Goal: Find specific page/section: Find specific page/section

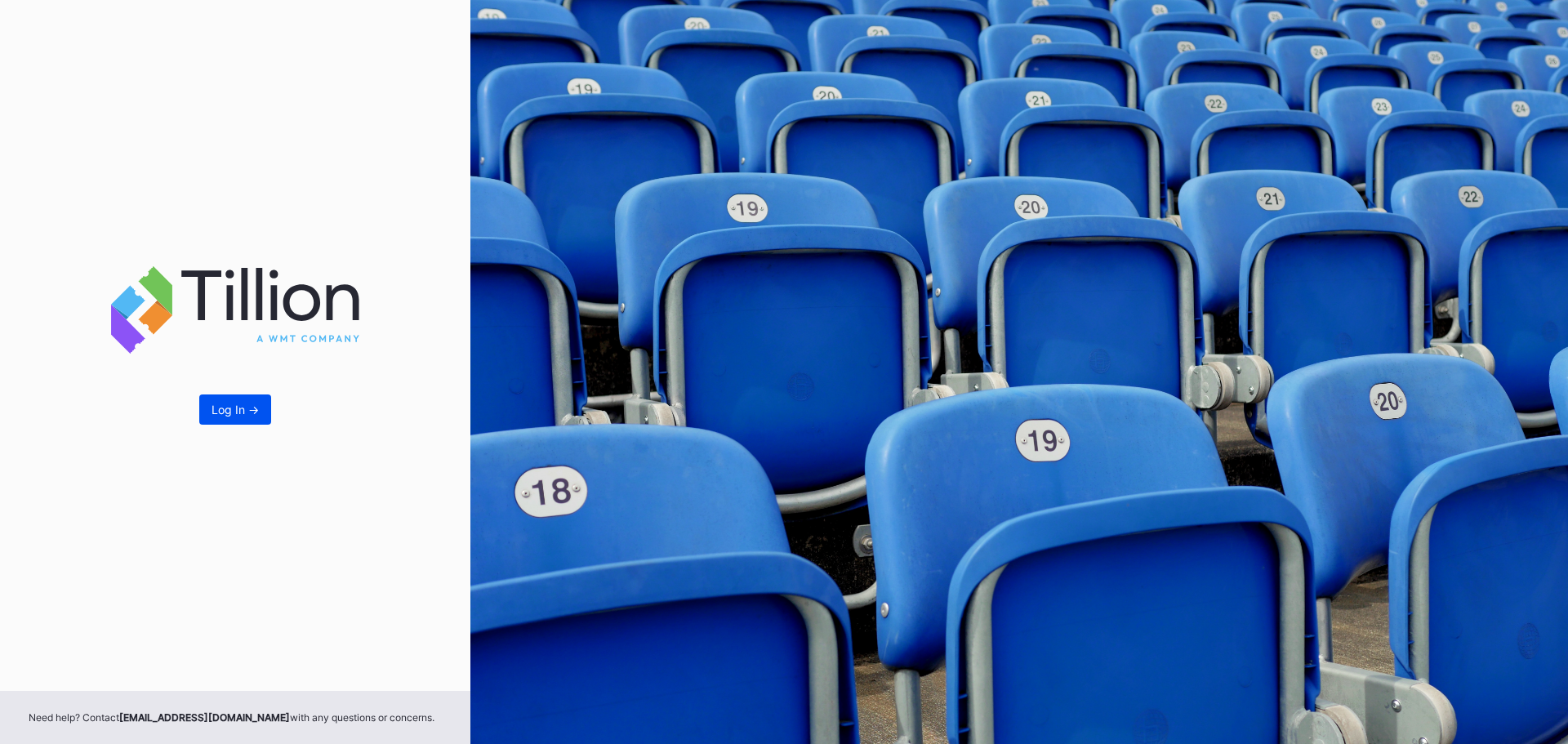
click at [244, 404] on div "Log In ->" at bounding box center [235, 409] width 47 height 14
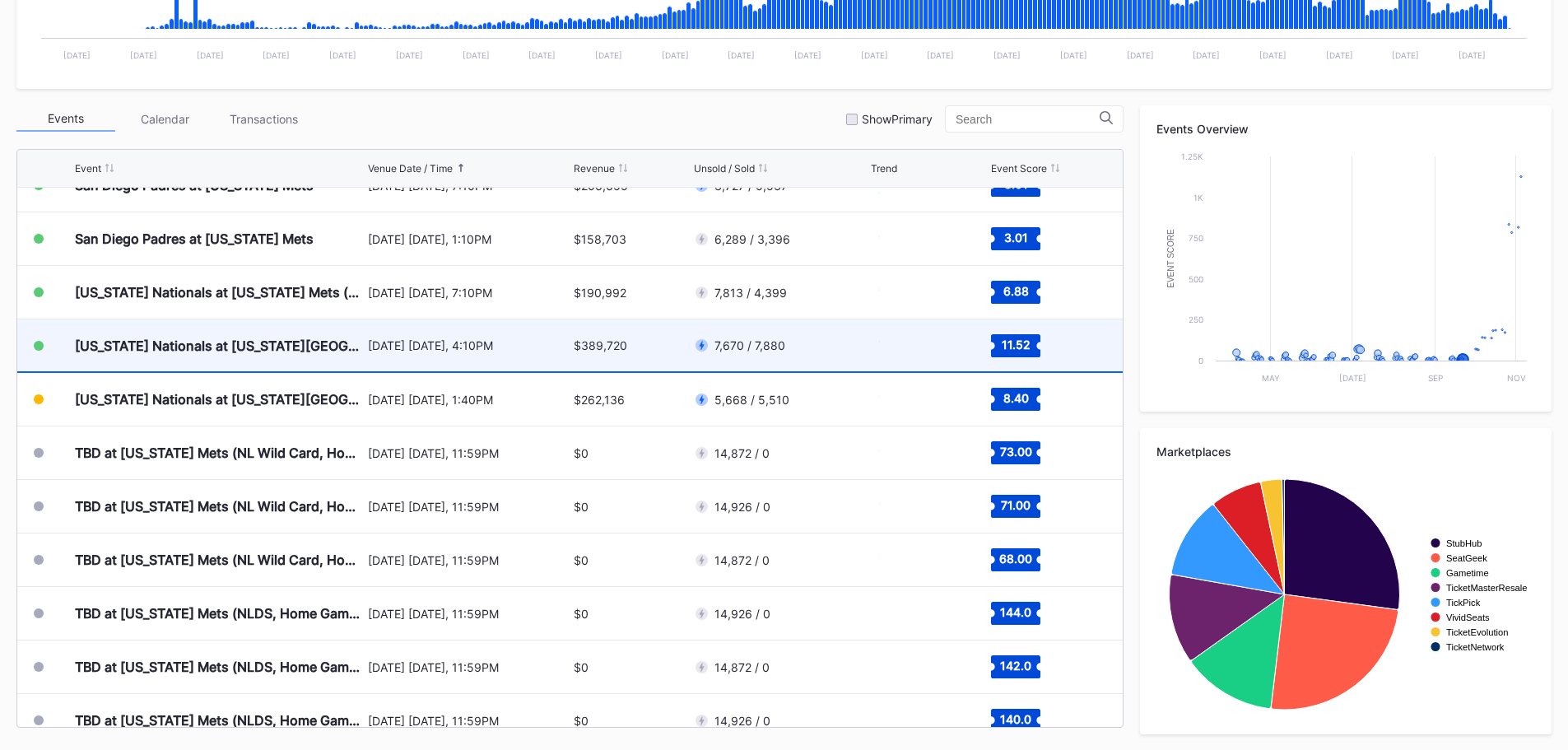
scroll to position [3959, 0]
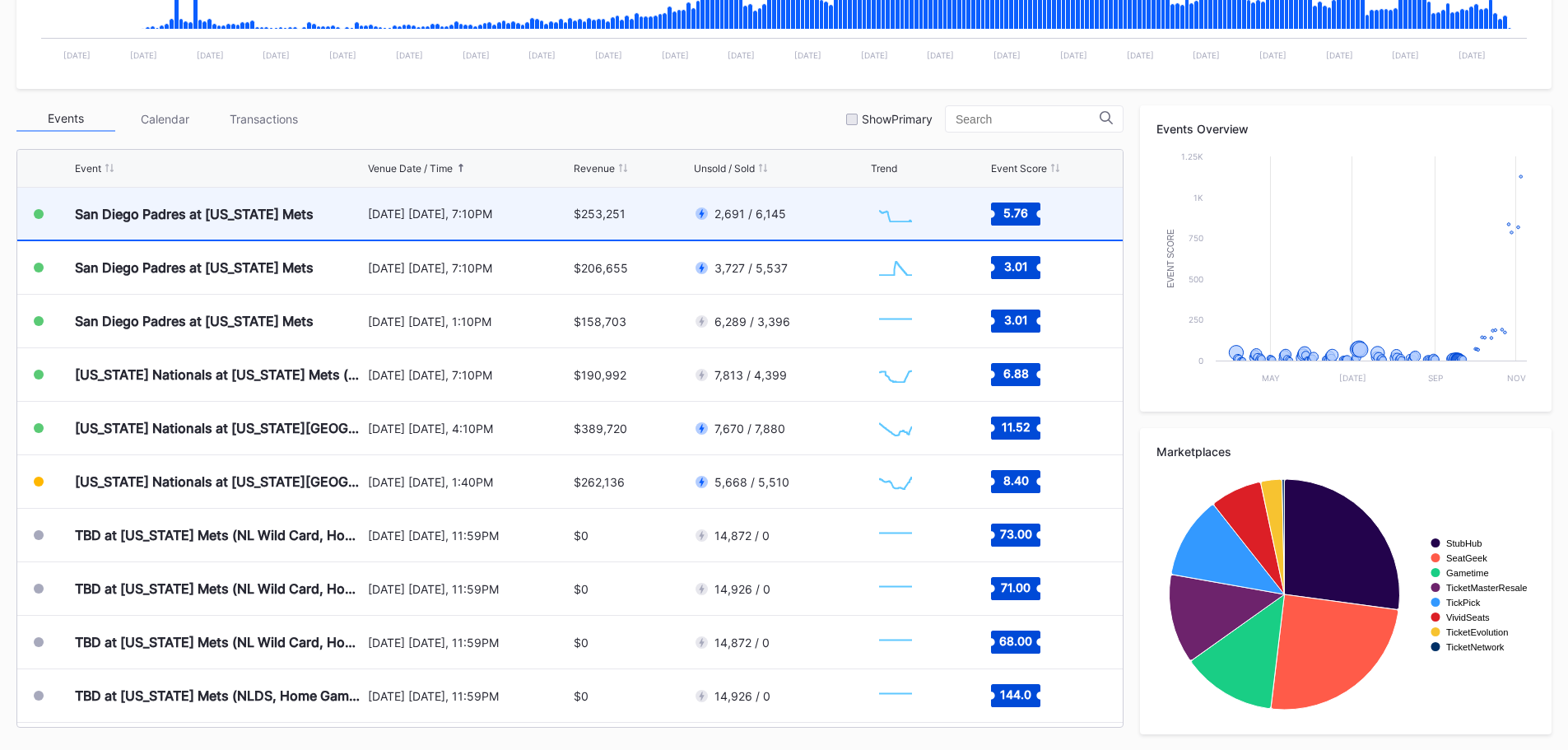
click at [677, 219] on div "$253,251" at bounding box center [631, 213] width 115 height 52
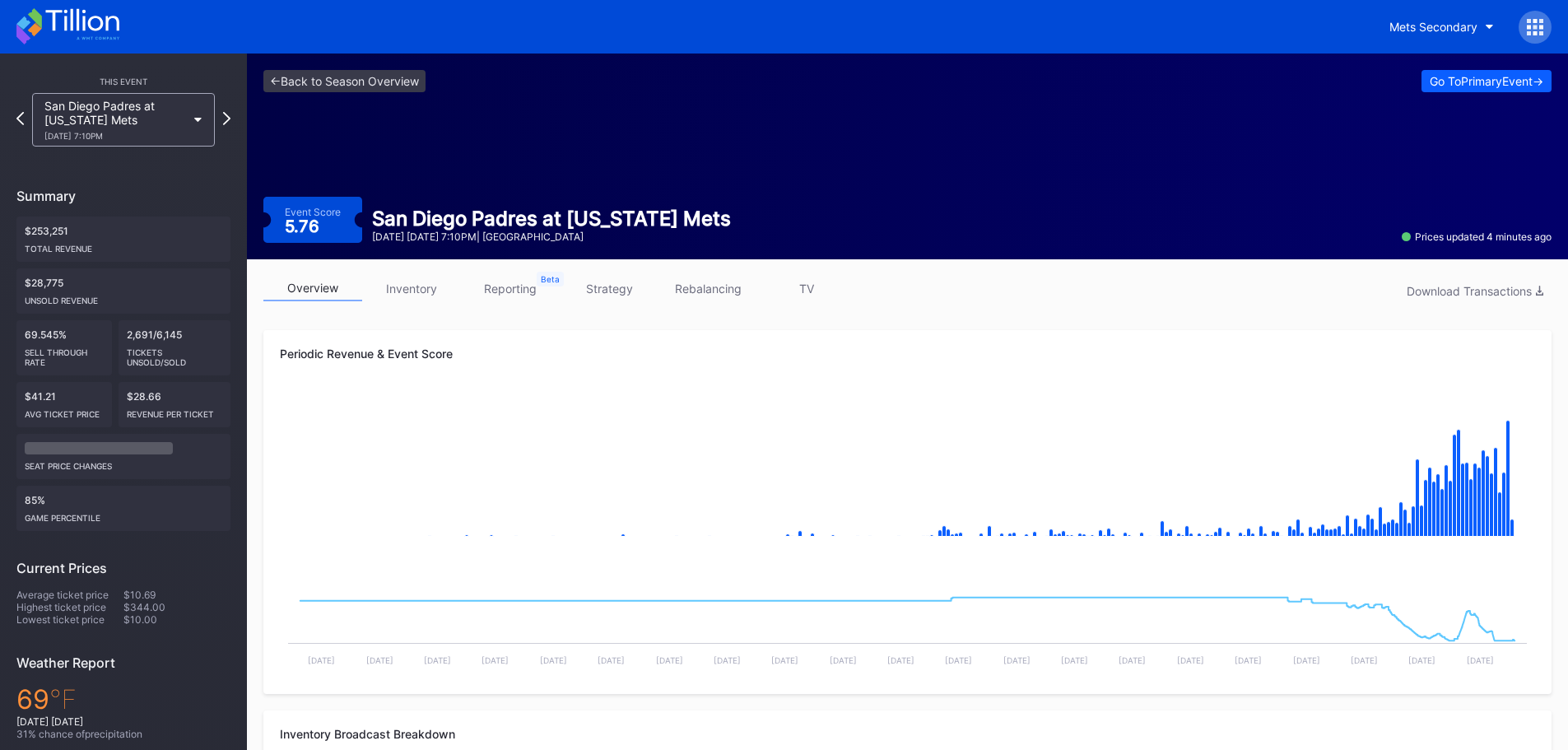
click at [423, 290] on link "inventory" at bounding box center [411, 288] width 99 height 25
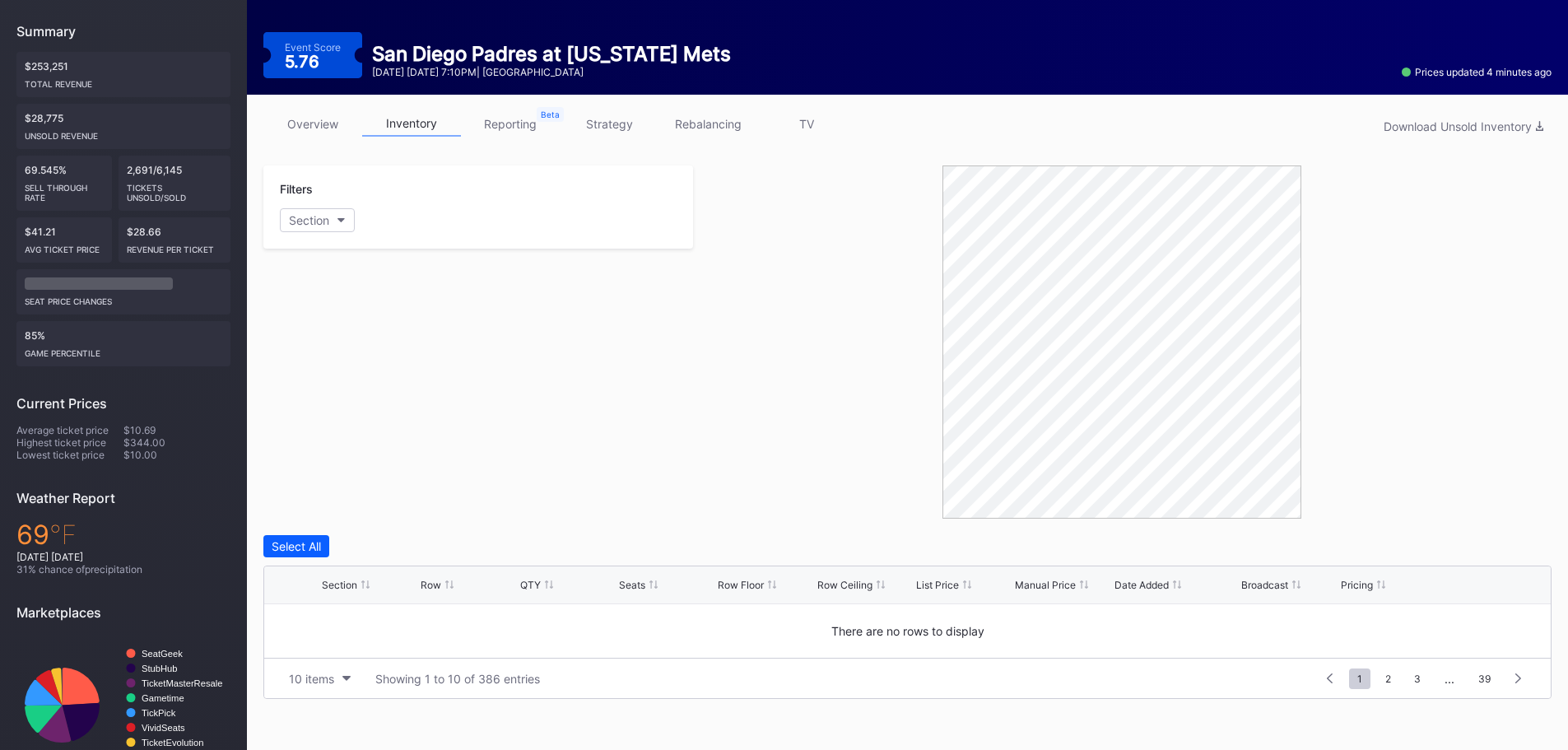
scroll to position [411, 0]
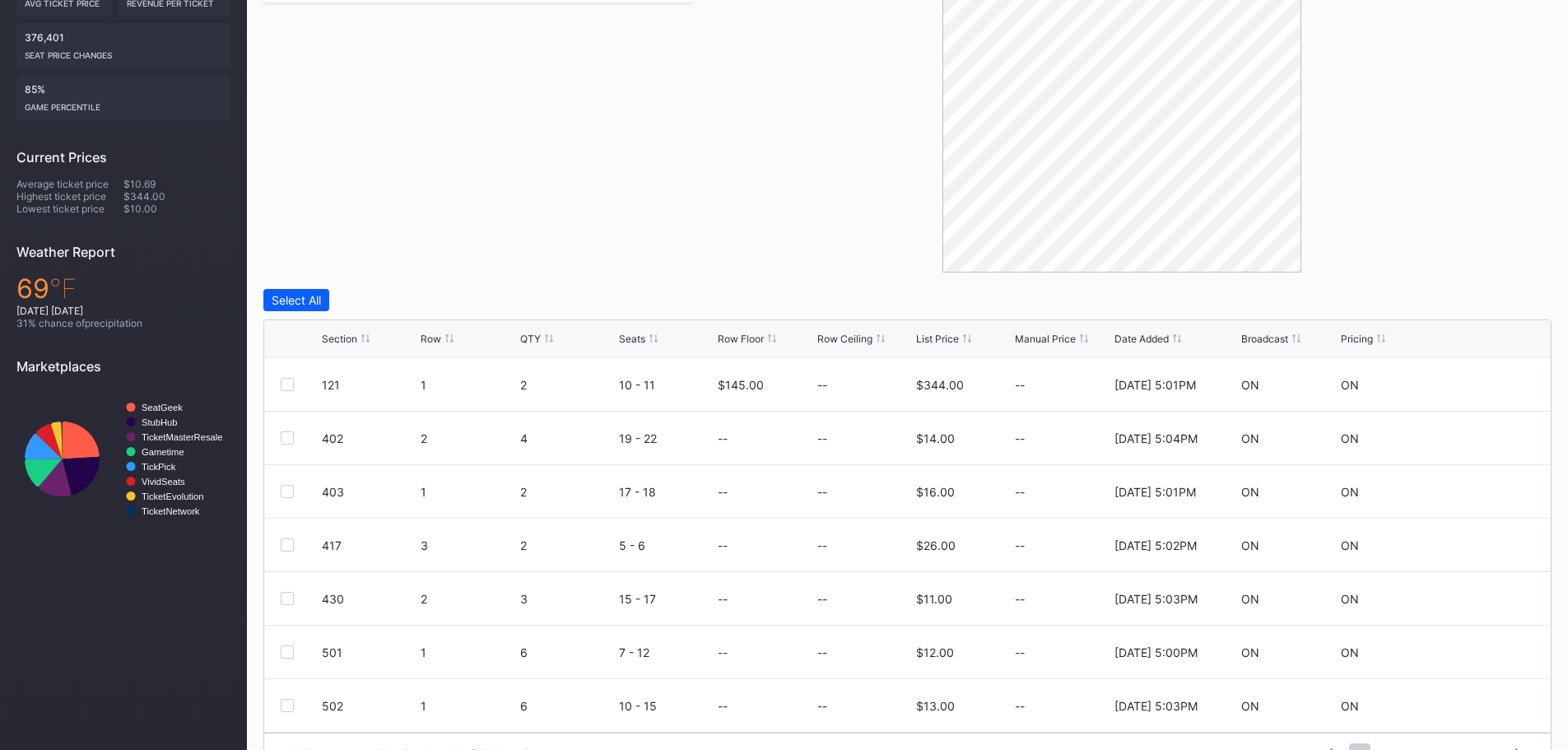
click at [1362, 333] on div "Pricing" at bounding box center [1357, 338] width 32 height 13
click at [1361, 332] on div "Pricing" at bounding box center [1357, 338] width 32 height 13
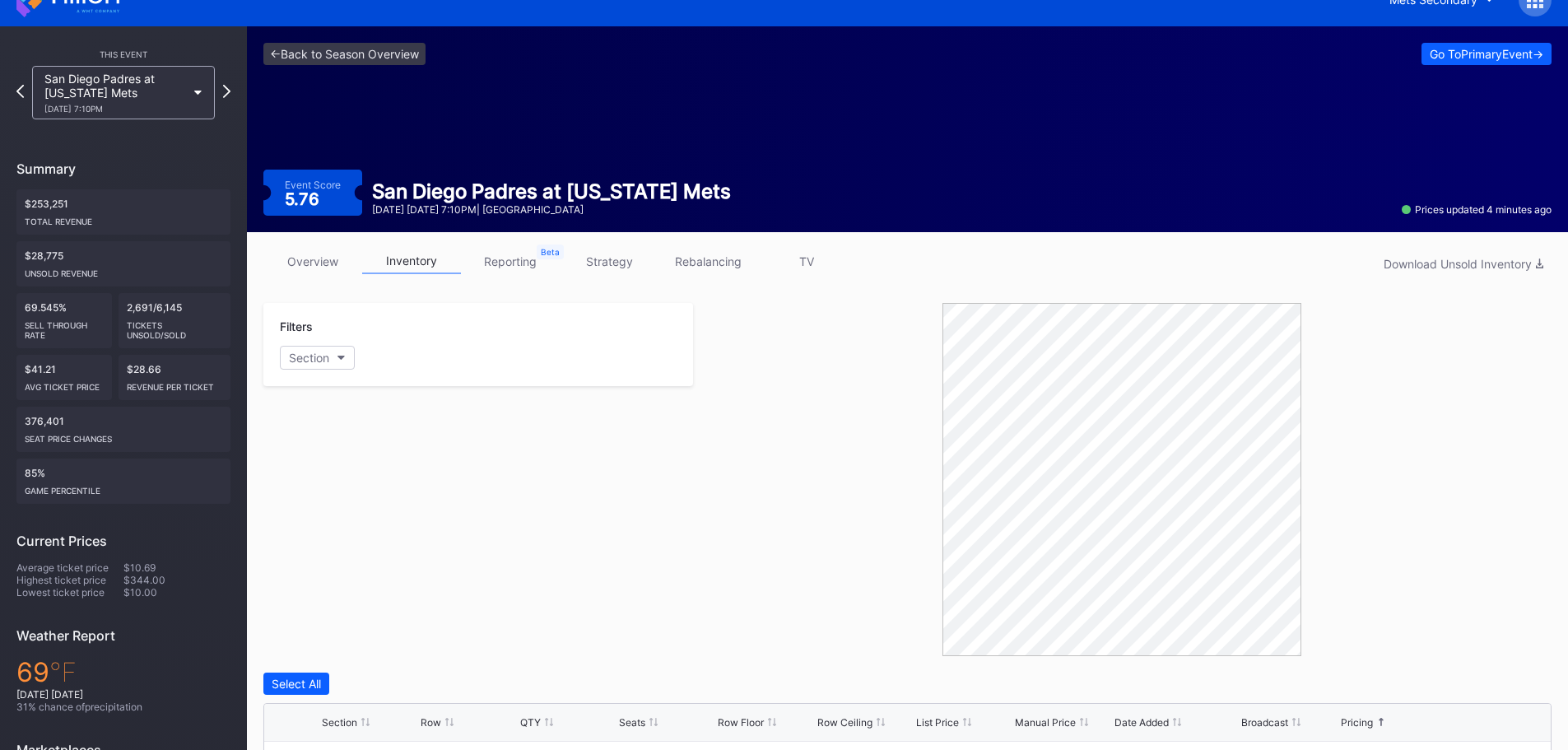
scroll to position [0, 0]
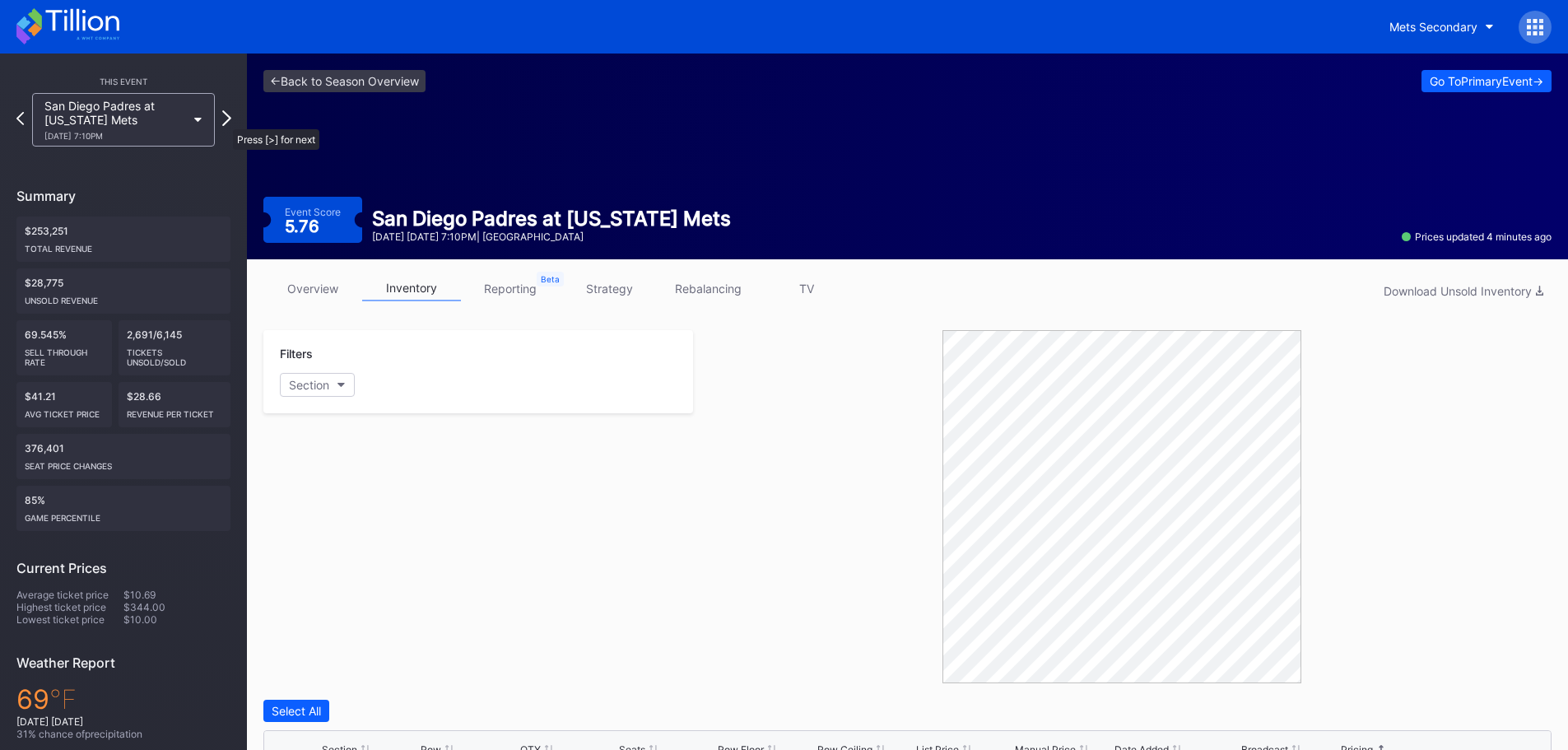
click at [224, 120] on icon at bounding box center [226, 118] width 9 height 15
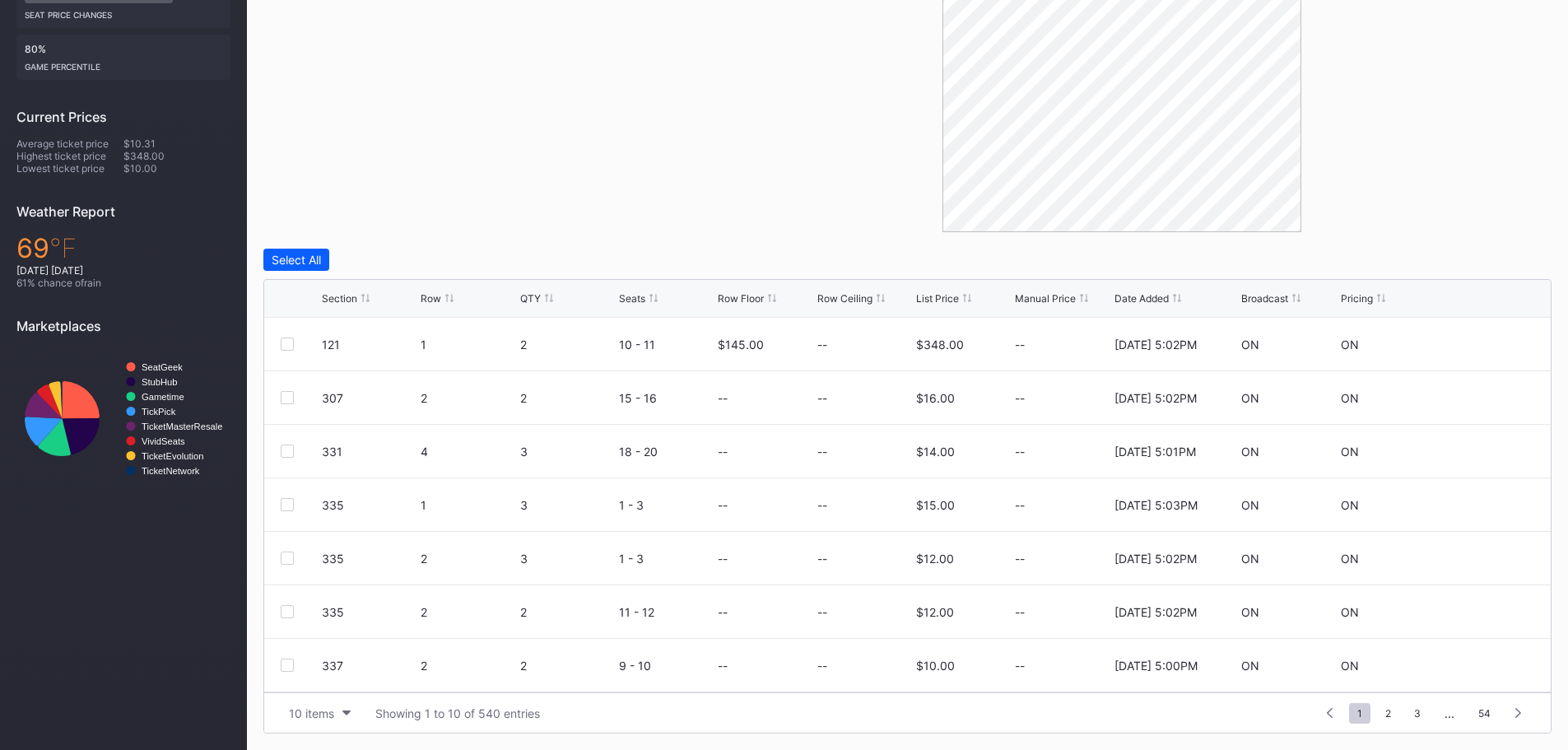
click at [1364, 288] on div "Section Row QTY Seats Row Floor Row Ceiling List Price Manual Price Date Added …" at bounding box center [908, 298] width 1287 height 38
click at [1366, 300] on div "Pricing" at bounding box center [1357, 298] width 32 height 13
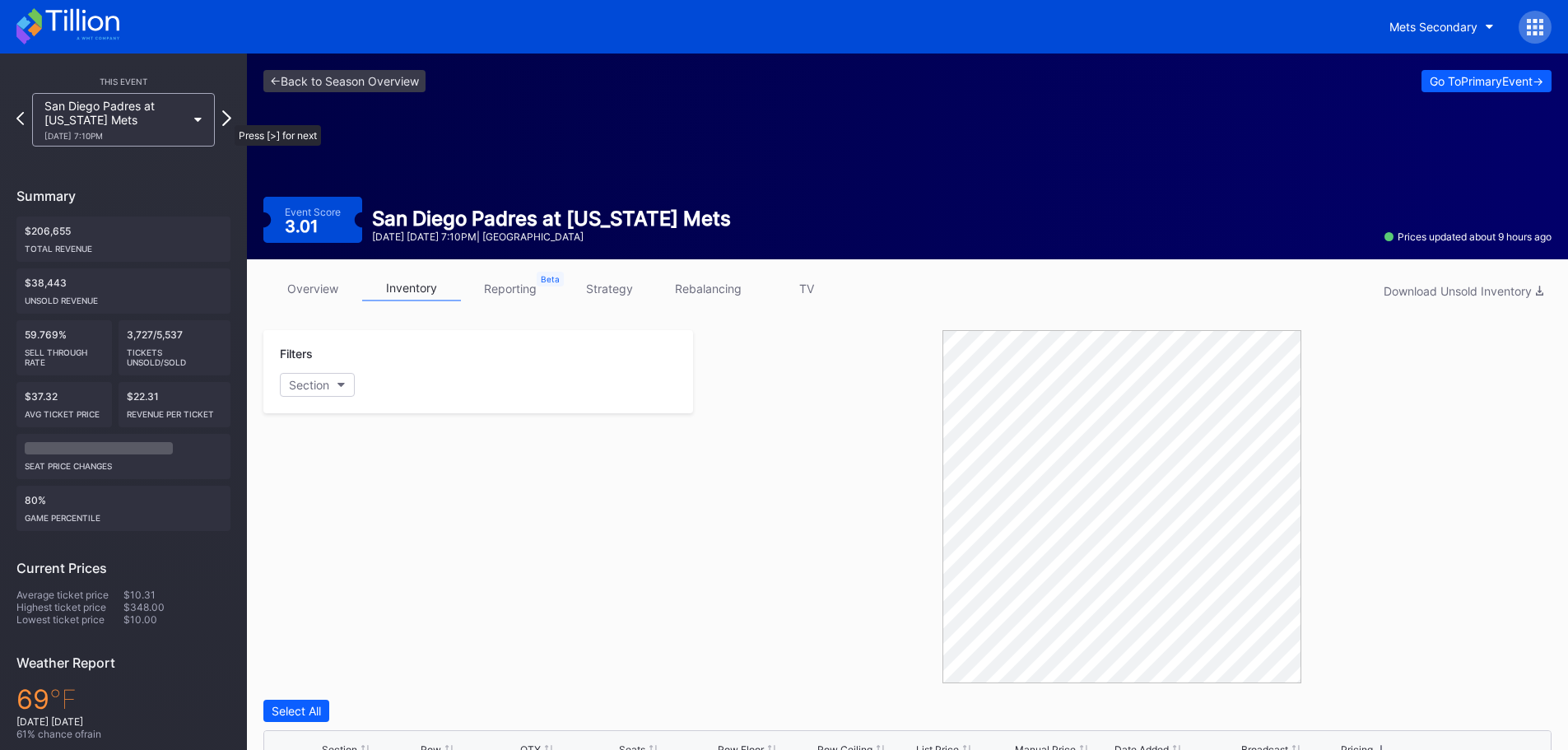
click at [226, 117] on icon at bounding box center [226, 118] width 9 height 15
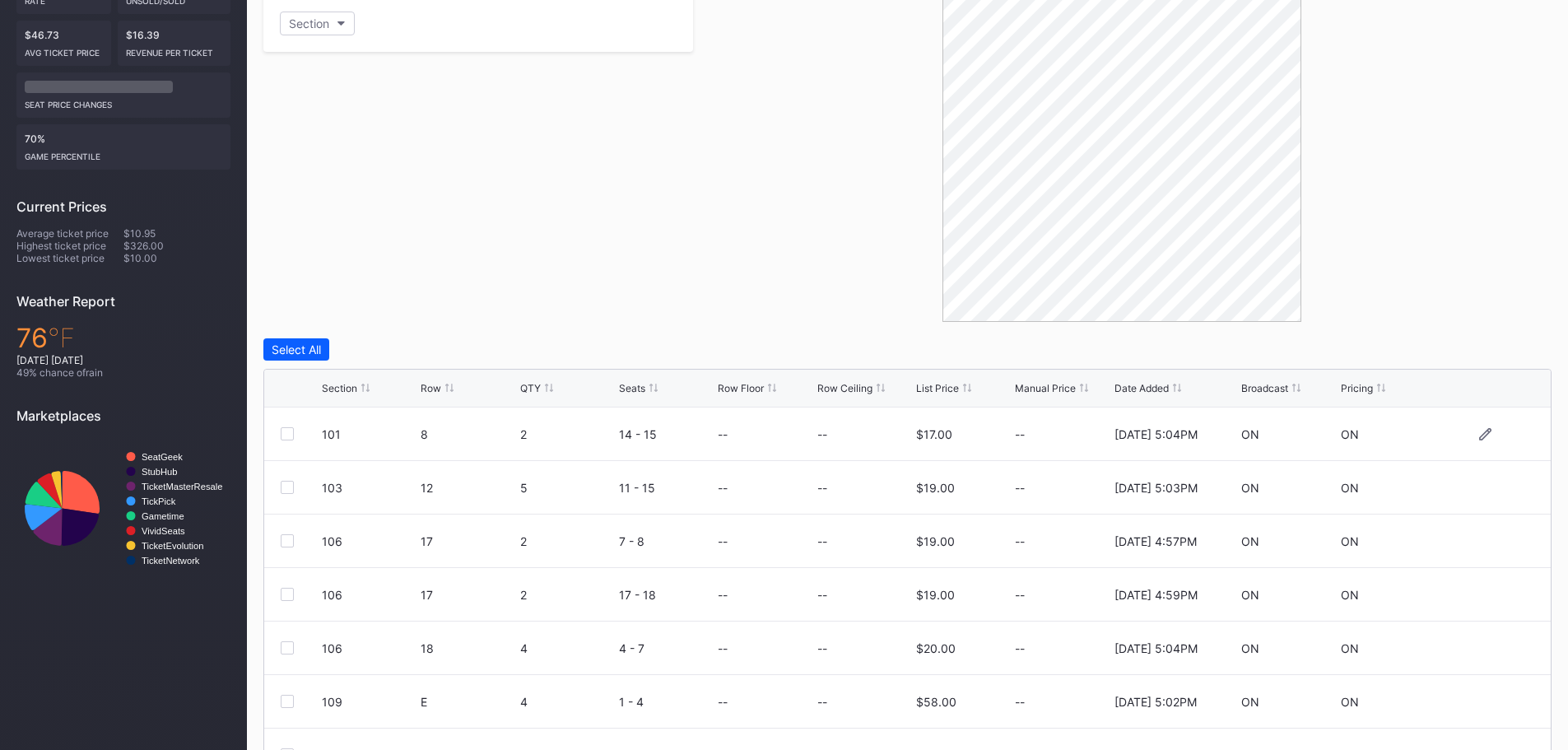
scroll to position [451, 0]
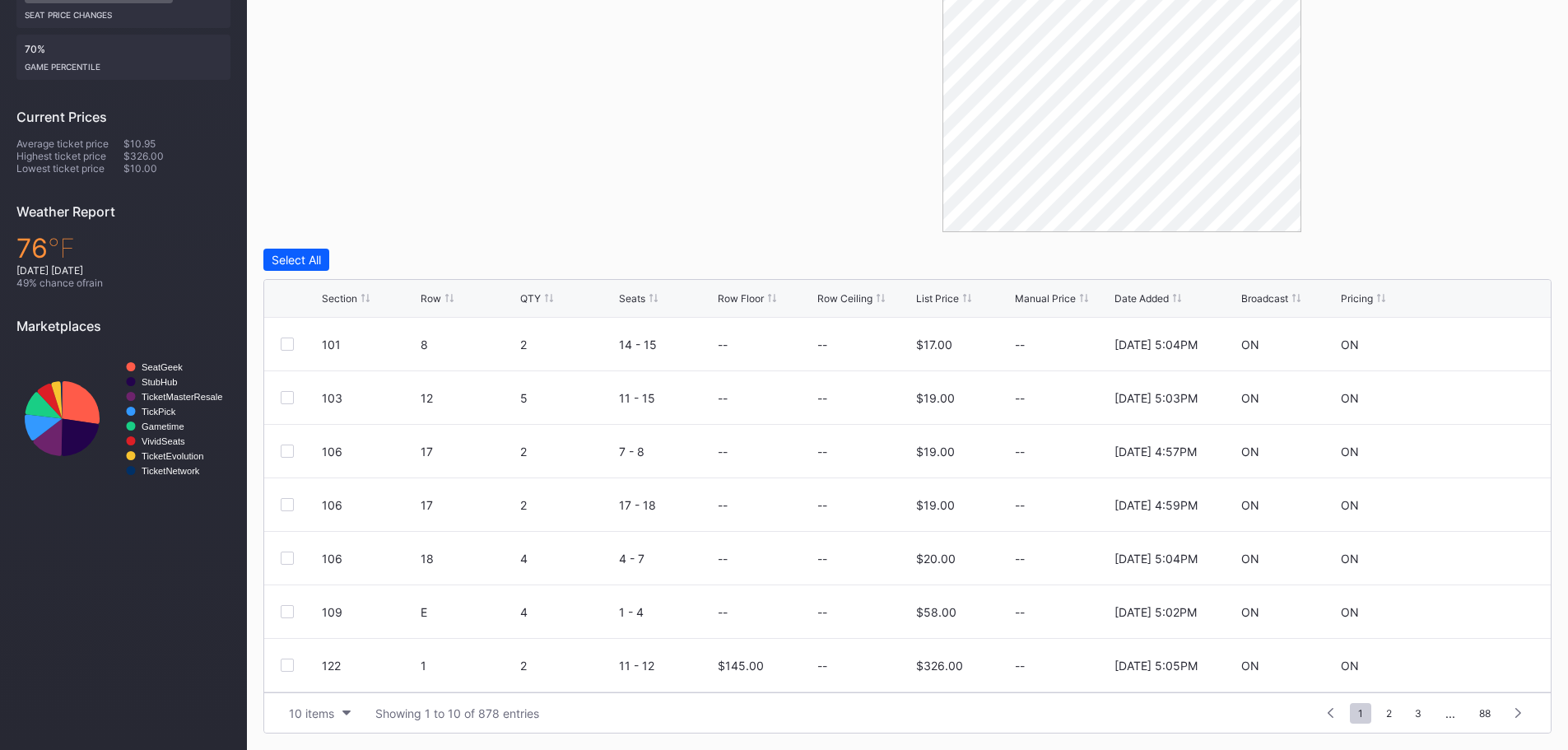
click at [1361, 298] on div "Pricing" at bounding box center [1357, 298] width 32 height 13
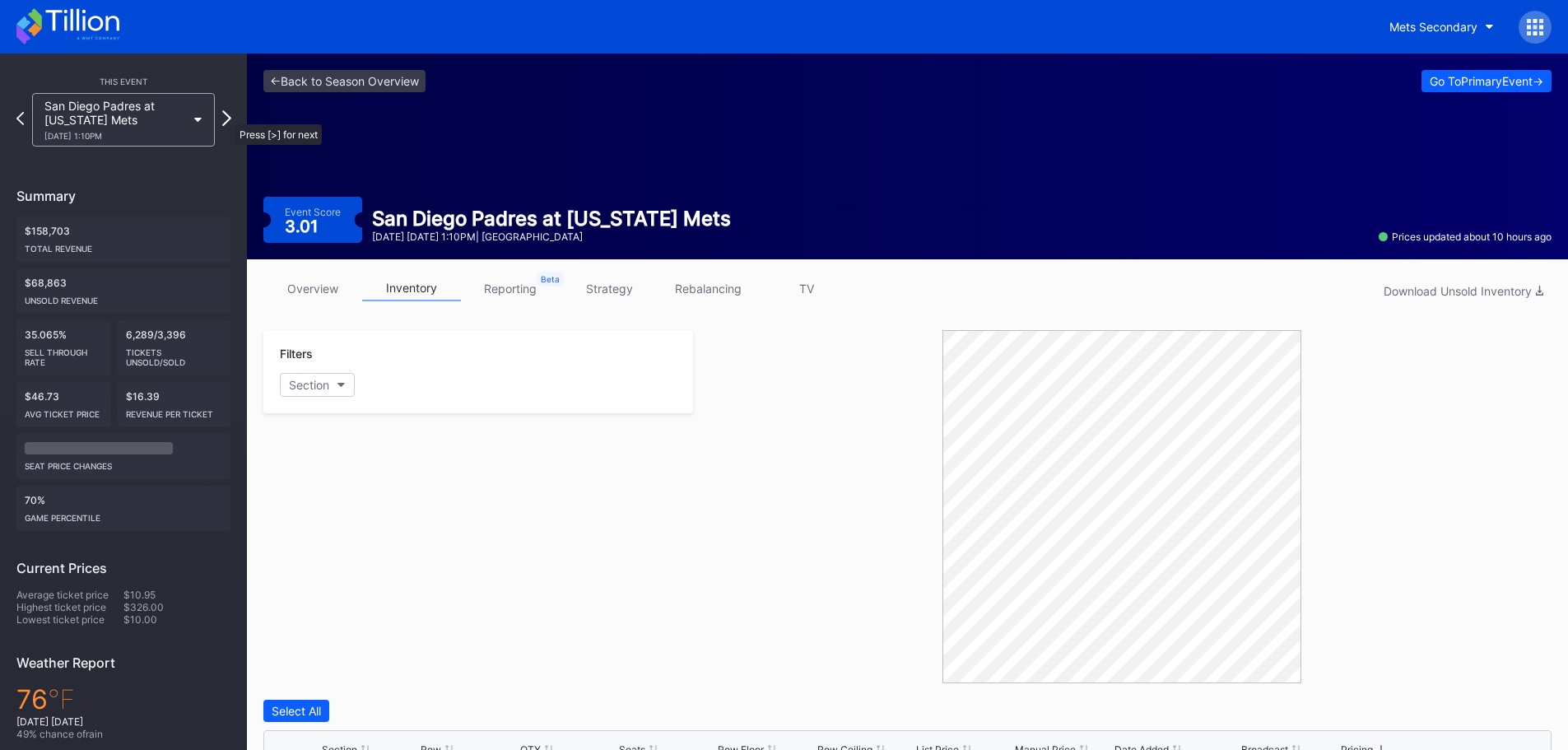
click at [227, 116] on icon at bounding box center [226, 118] width 9 height 15
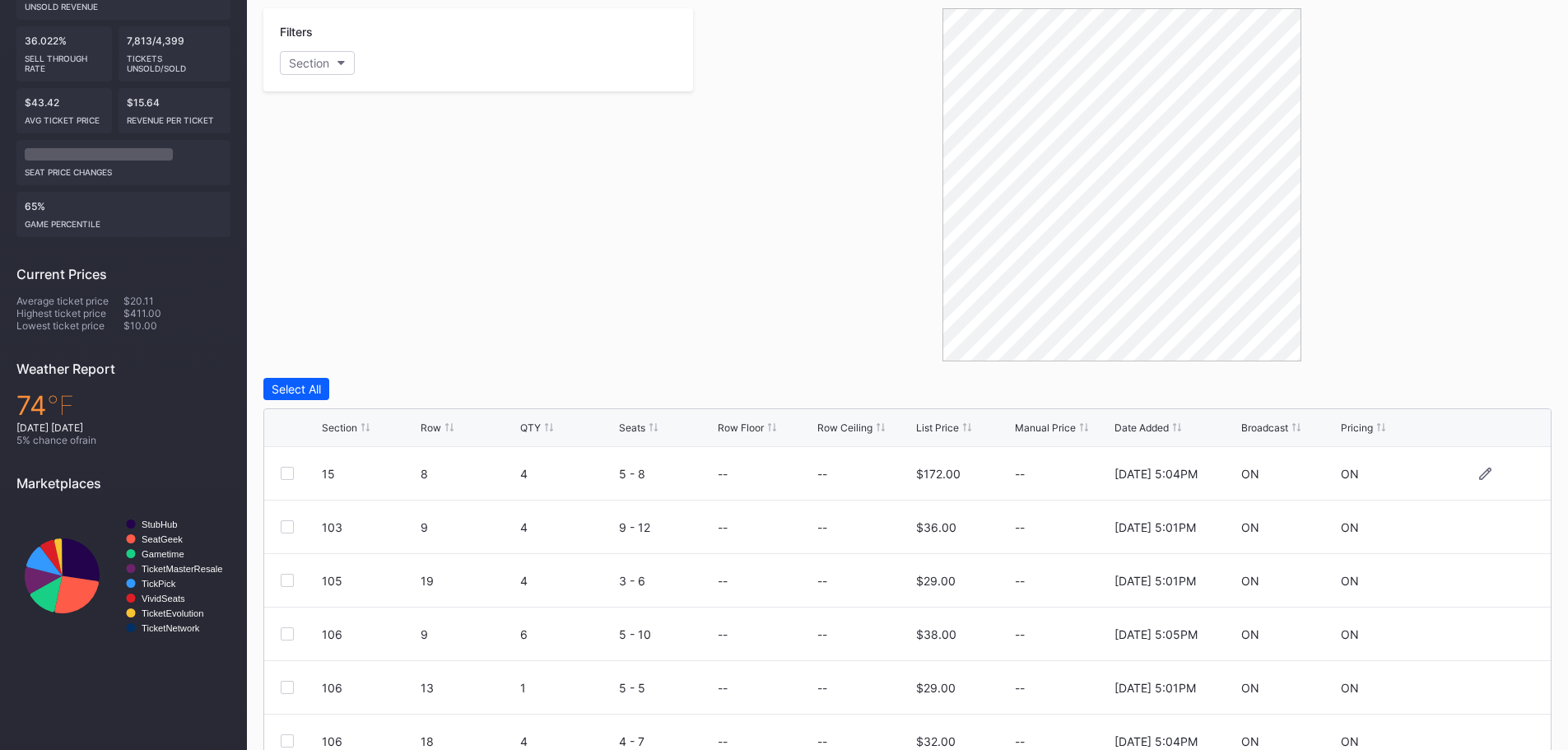
scroll to position [412, 0]
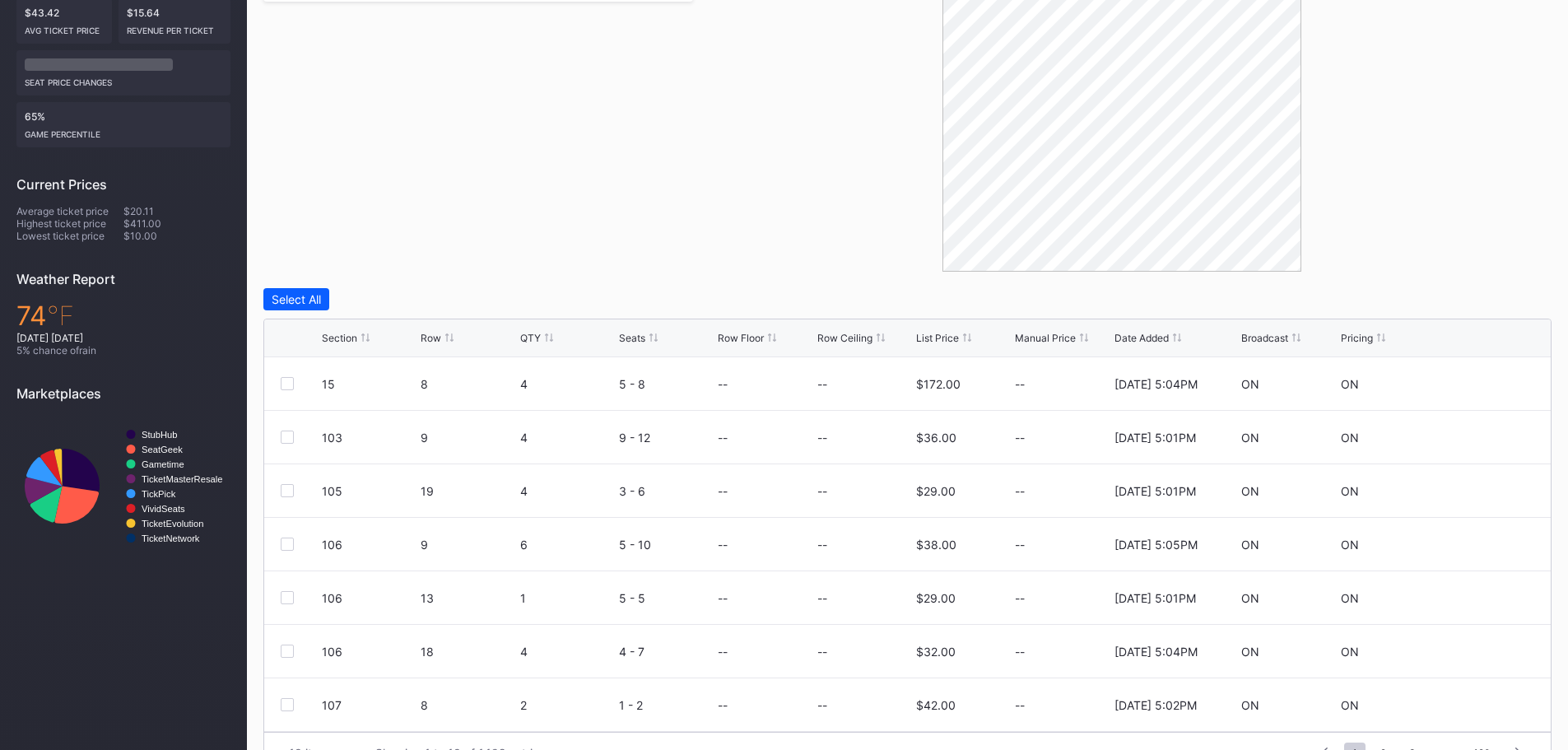
click at [1357, 333] on div "Pricing" at bounding box center [1357, 337] width 32 height 13
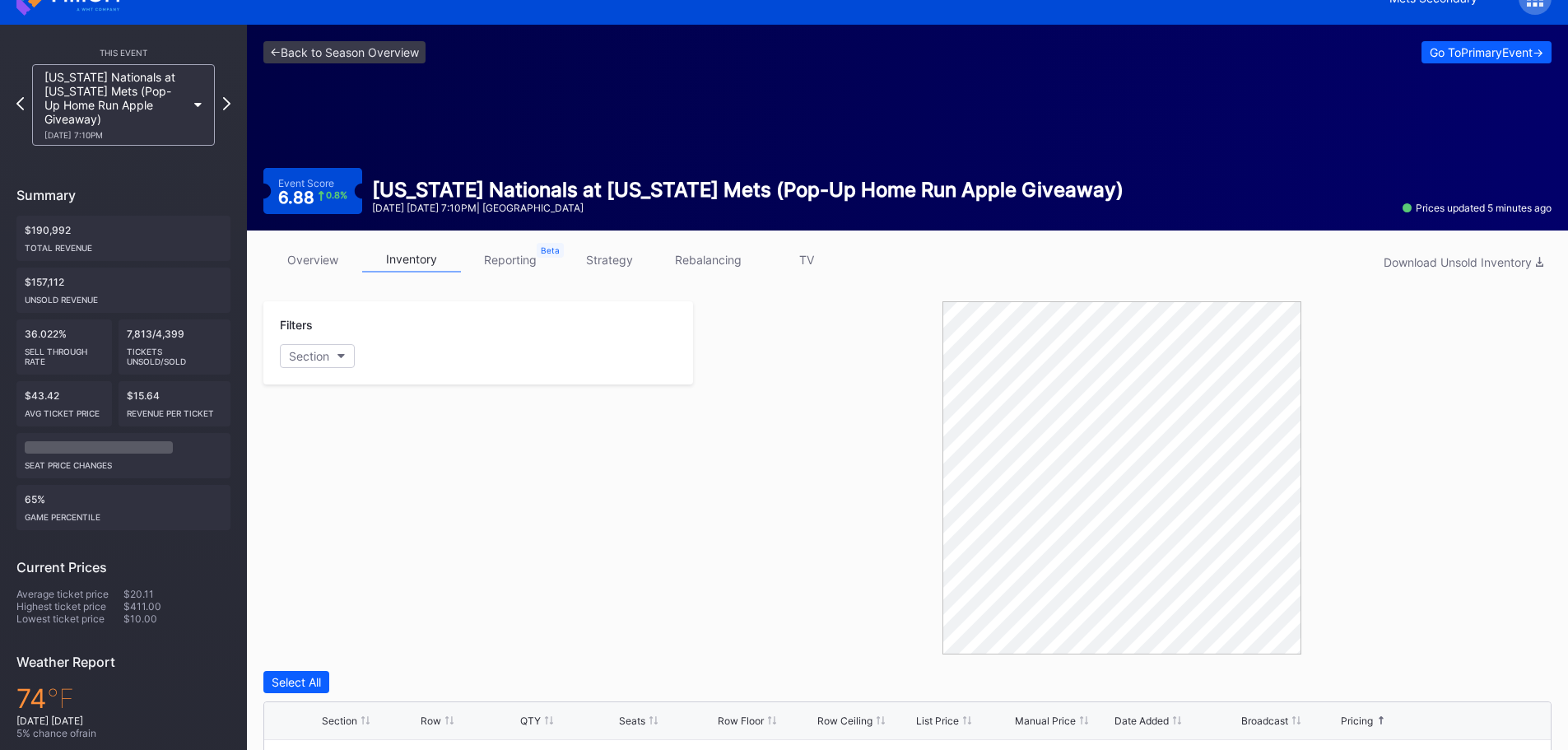
scroll to position [0, 0]
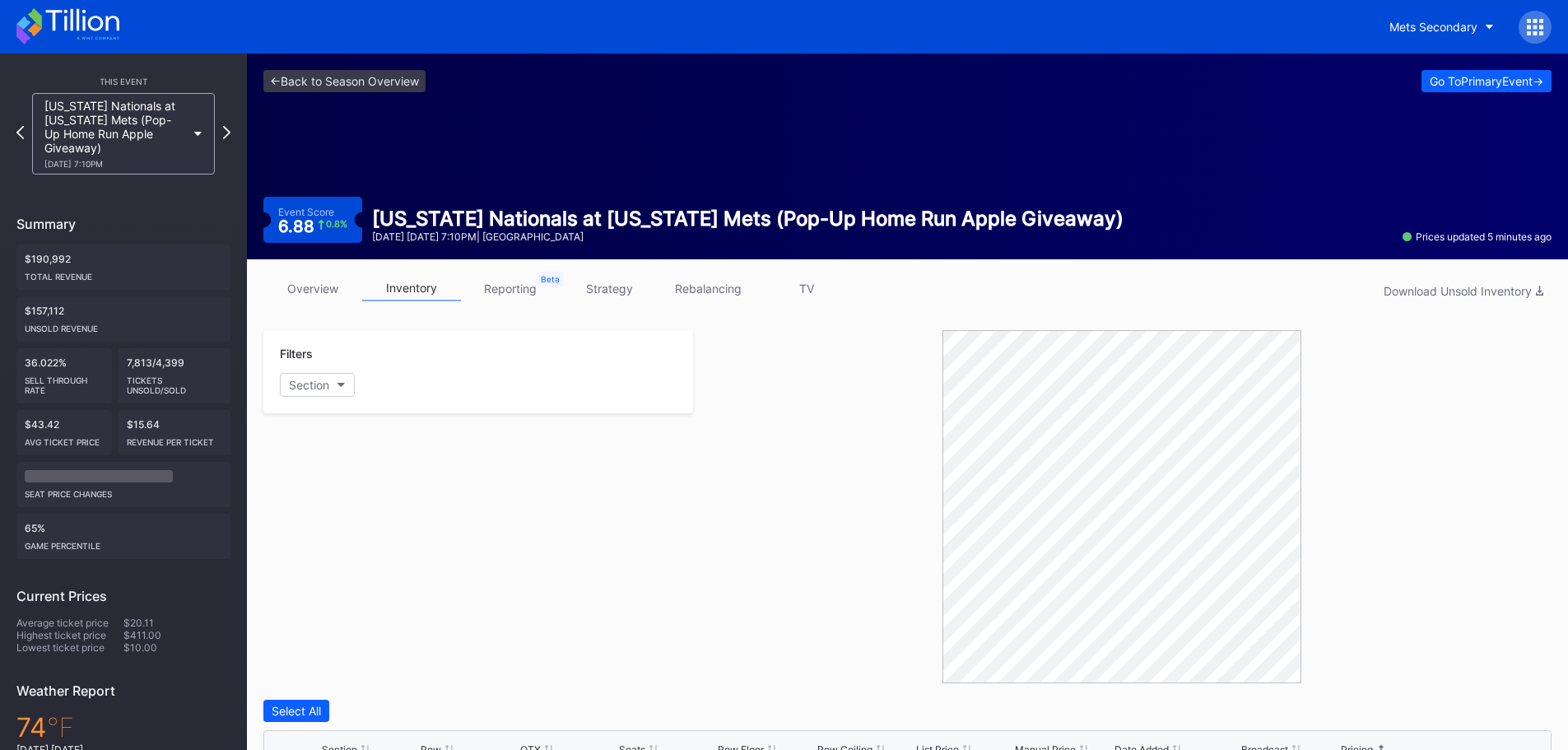
click at [218, 129] on div "[US_STATE] Nationals at [US_STATE] Mets (Pop-Up Home Run Apple Giveaway) [DATE]…" at bounding box center [123, 134] width 199 height 81
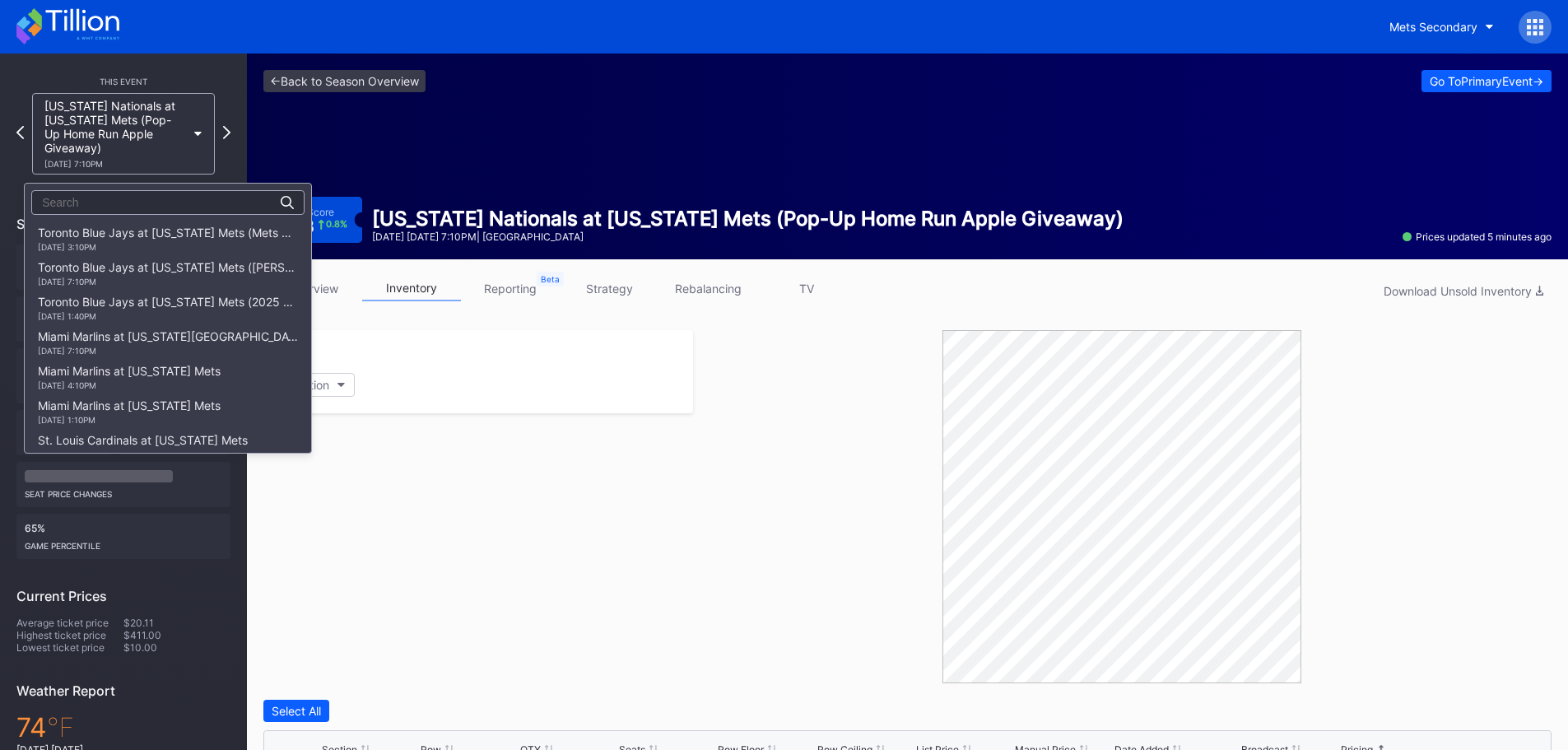
scroll to position [2662, 0]
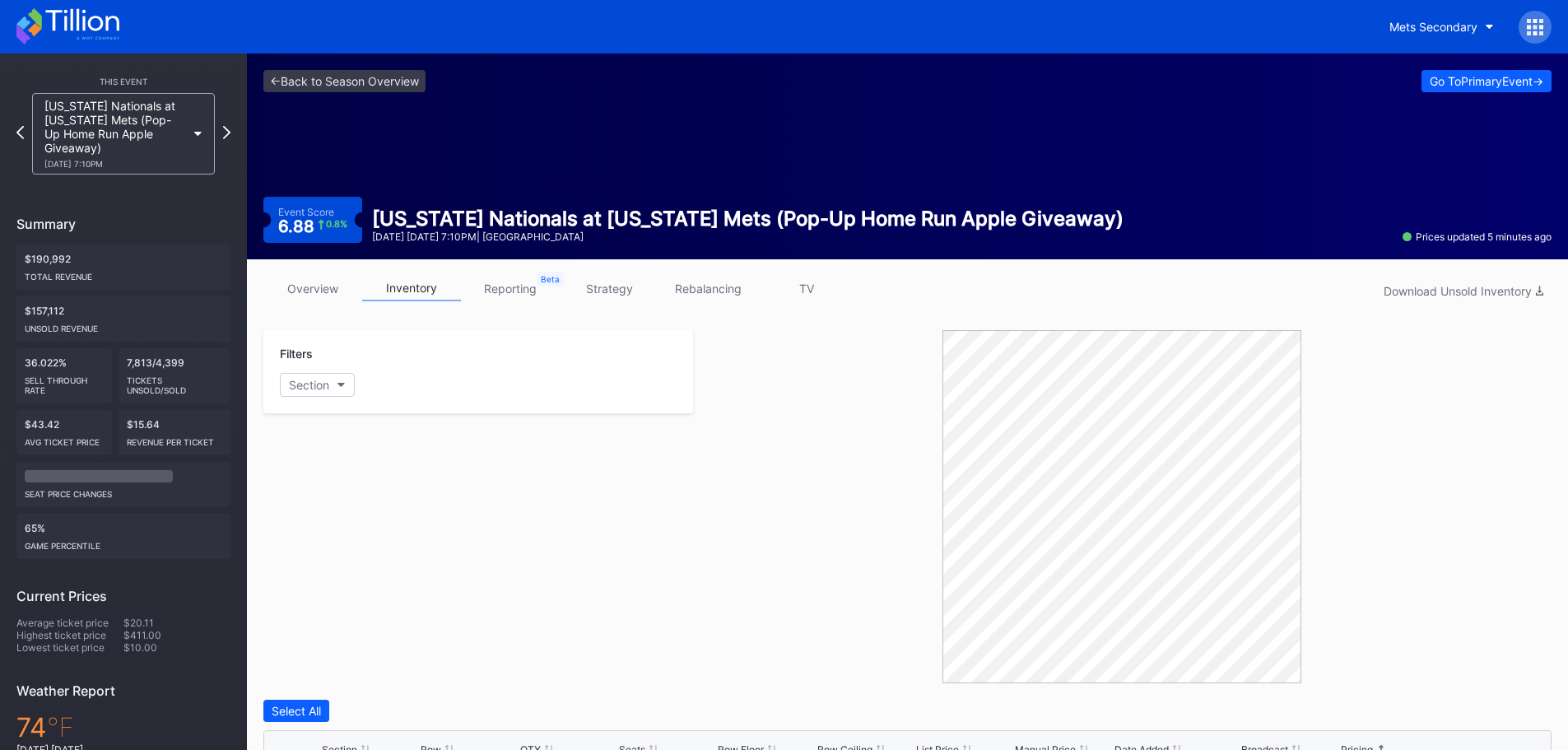
click at [223, 131] on icon at bounding box center [226, 133] width 8 height 14
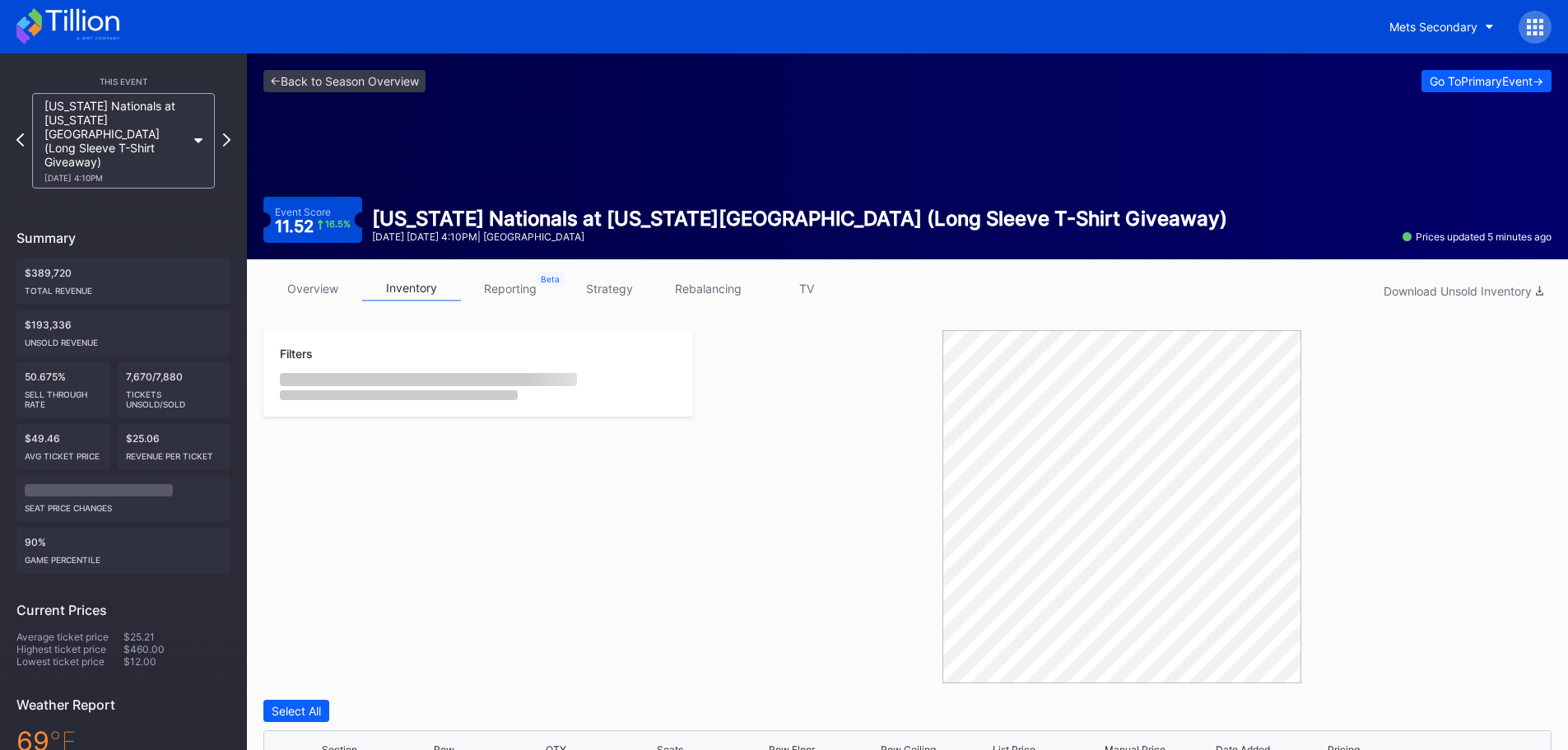
scroll to position [411, 0]
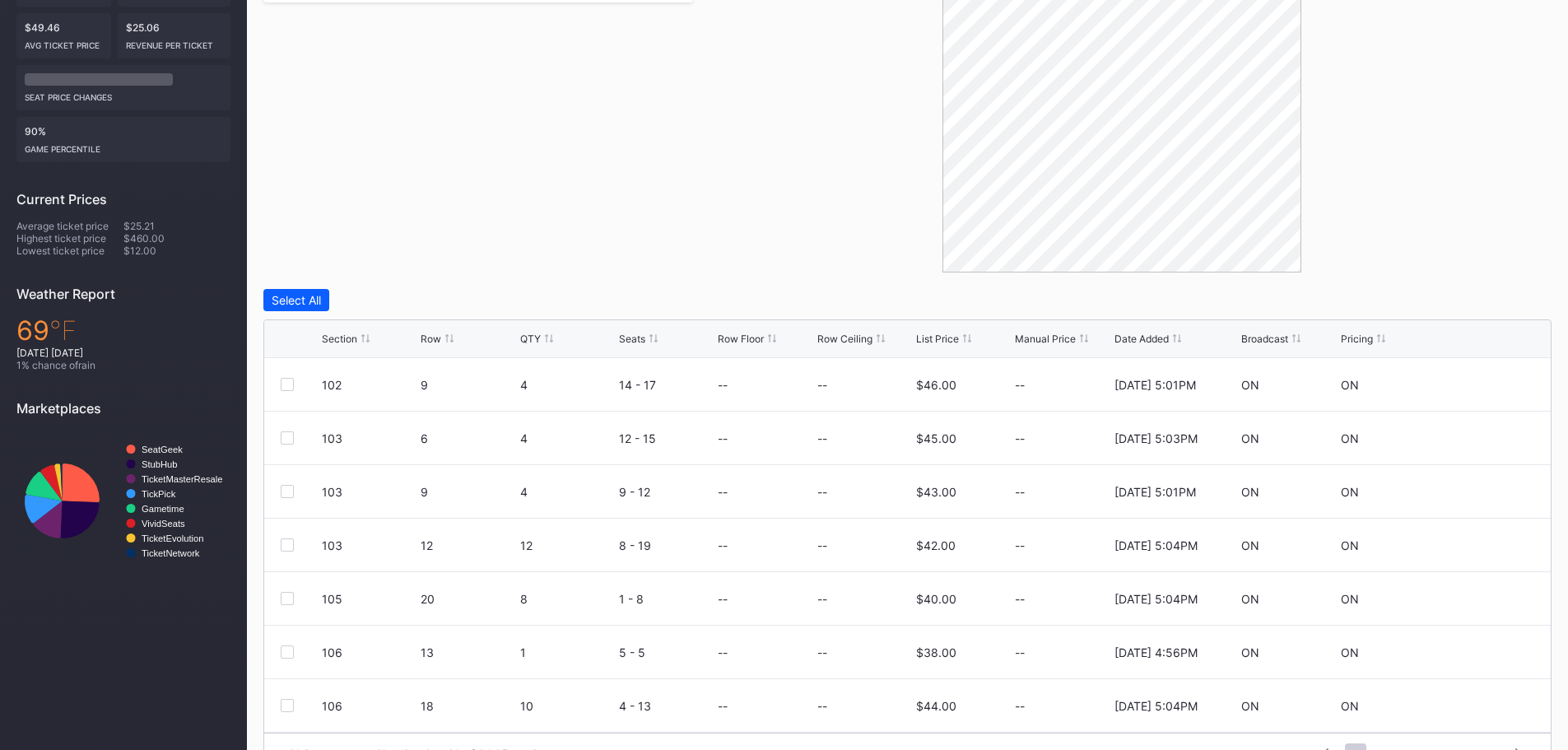
click at [1355, 339] on div "Pricing" at bounding box center [1357, 338] width 32 height 13
click at [1358, 339] on div "Pricing" at bounding box center [1357, 338] width 32 height 13
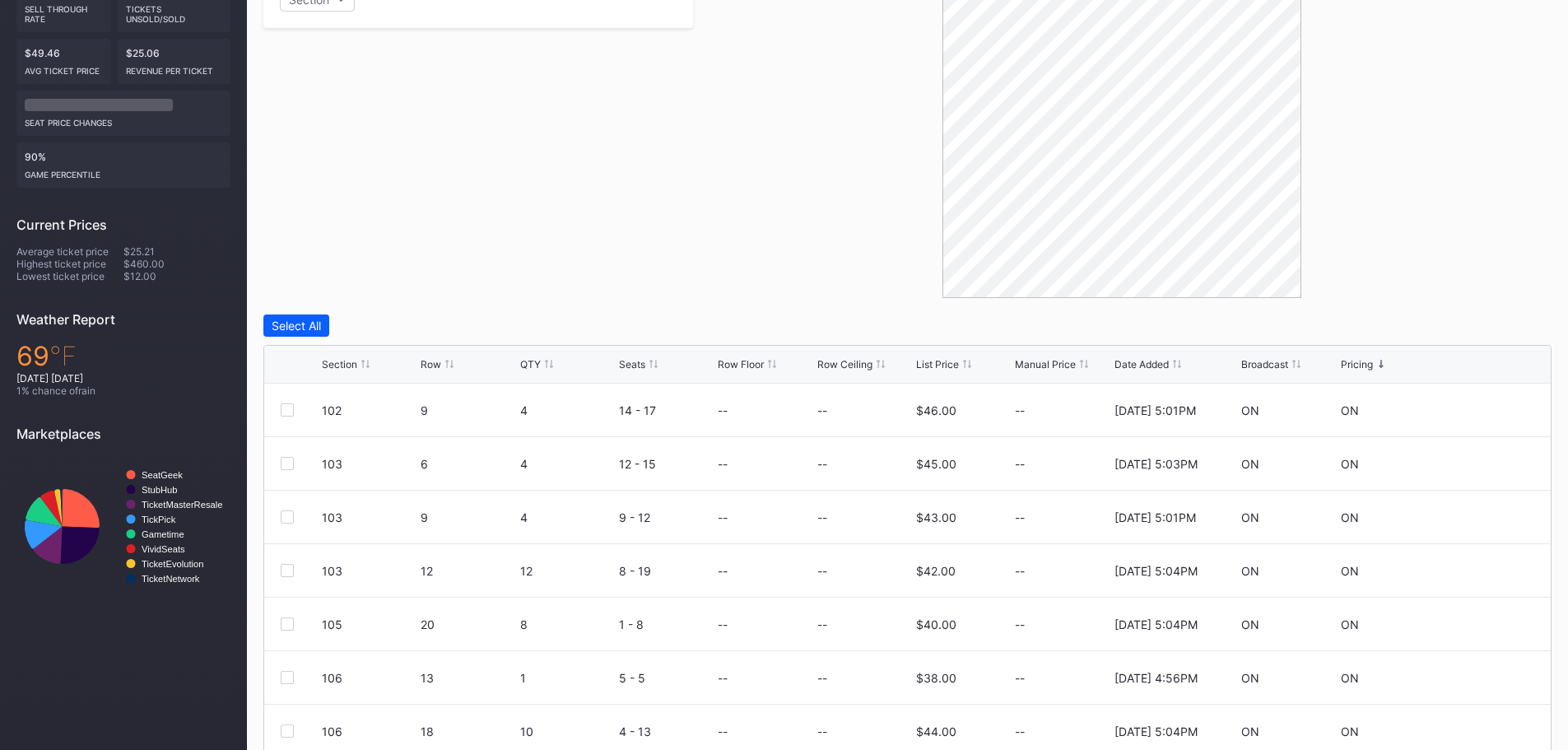
scroll to position [0, 0]
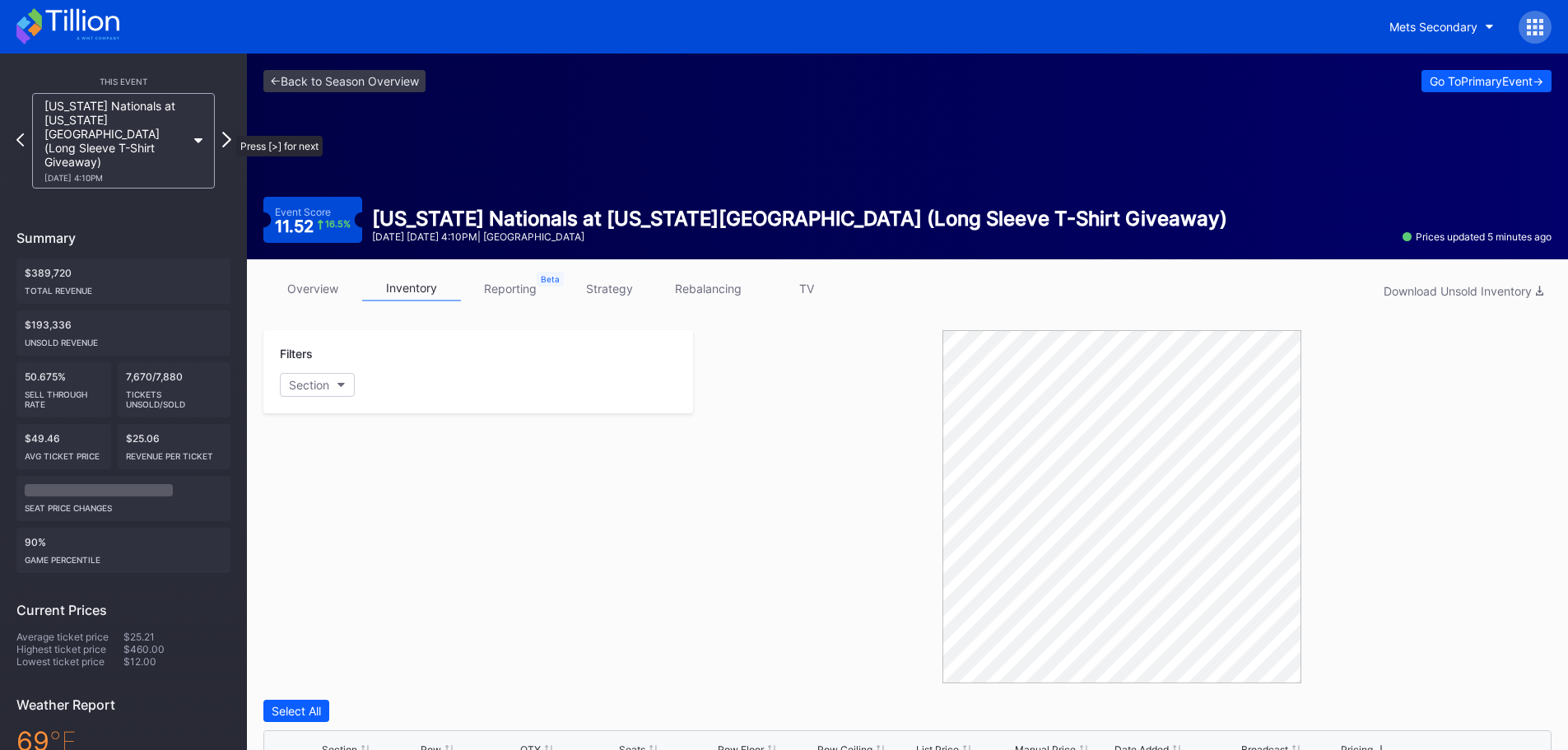
click at [228, 131] on icon at bounding box center [226, 139] width 9 height 15
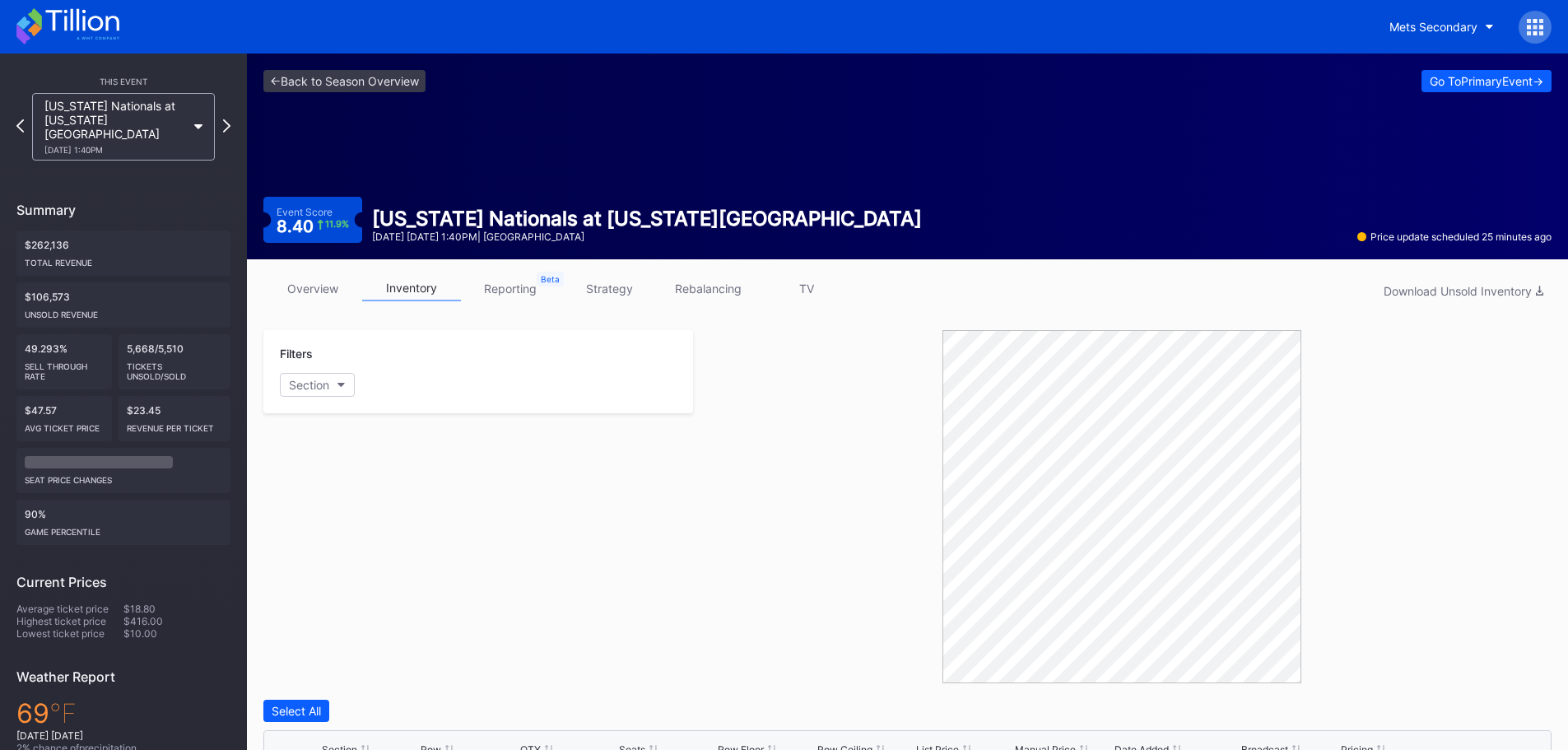
scroll to position [411, 0]
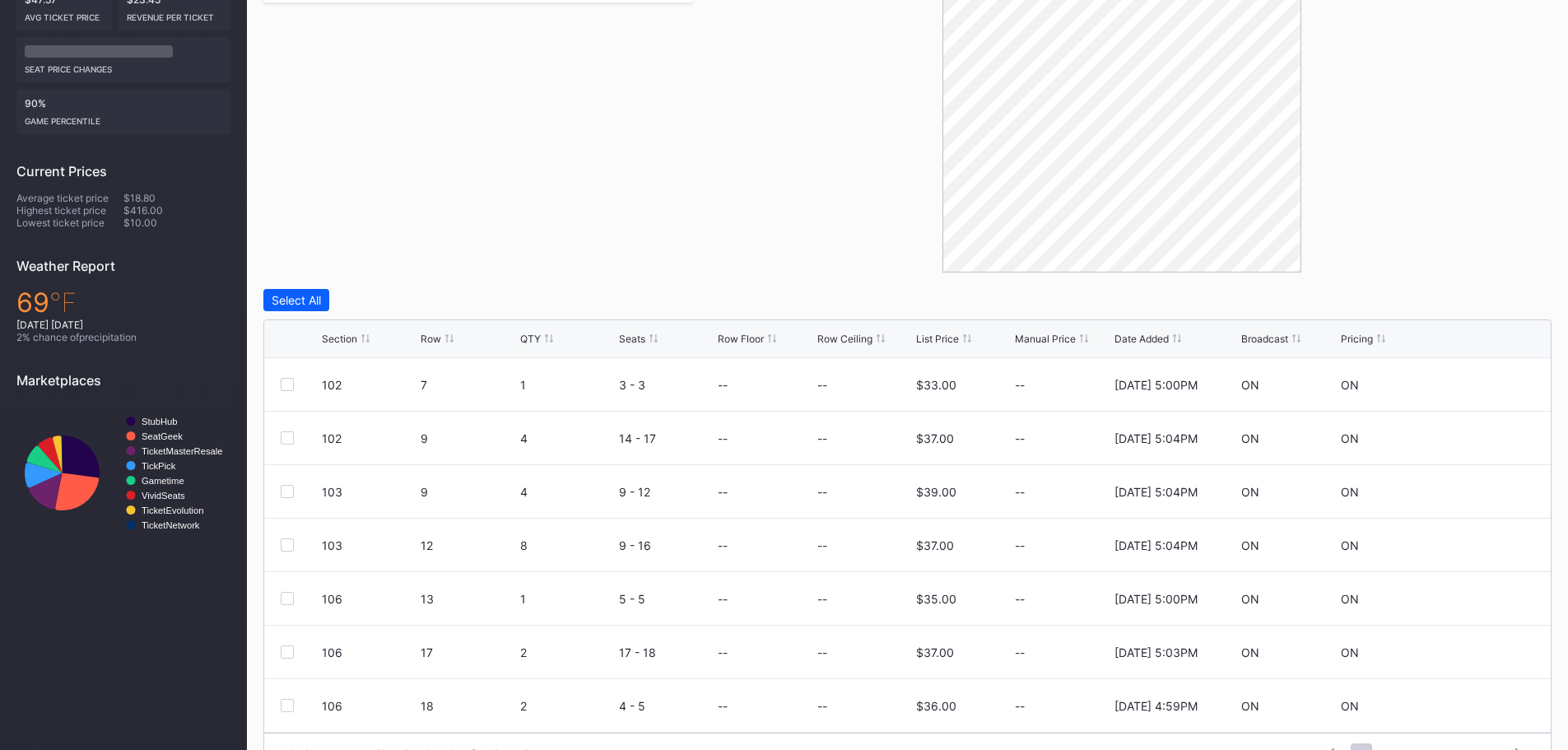
click at [1357, 344] on div "Pricing" at bounding box center [1357, 338] width 32 height 13
click at [1361, 342] on div "Pricing" at bounding box center [1357, 338] width 32 height 13
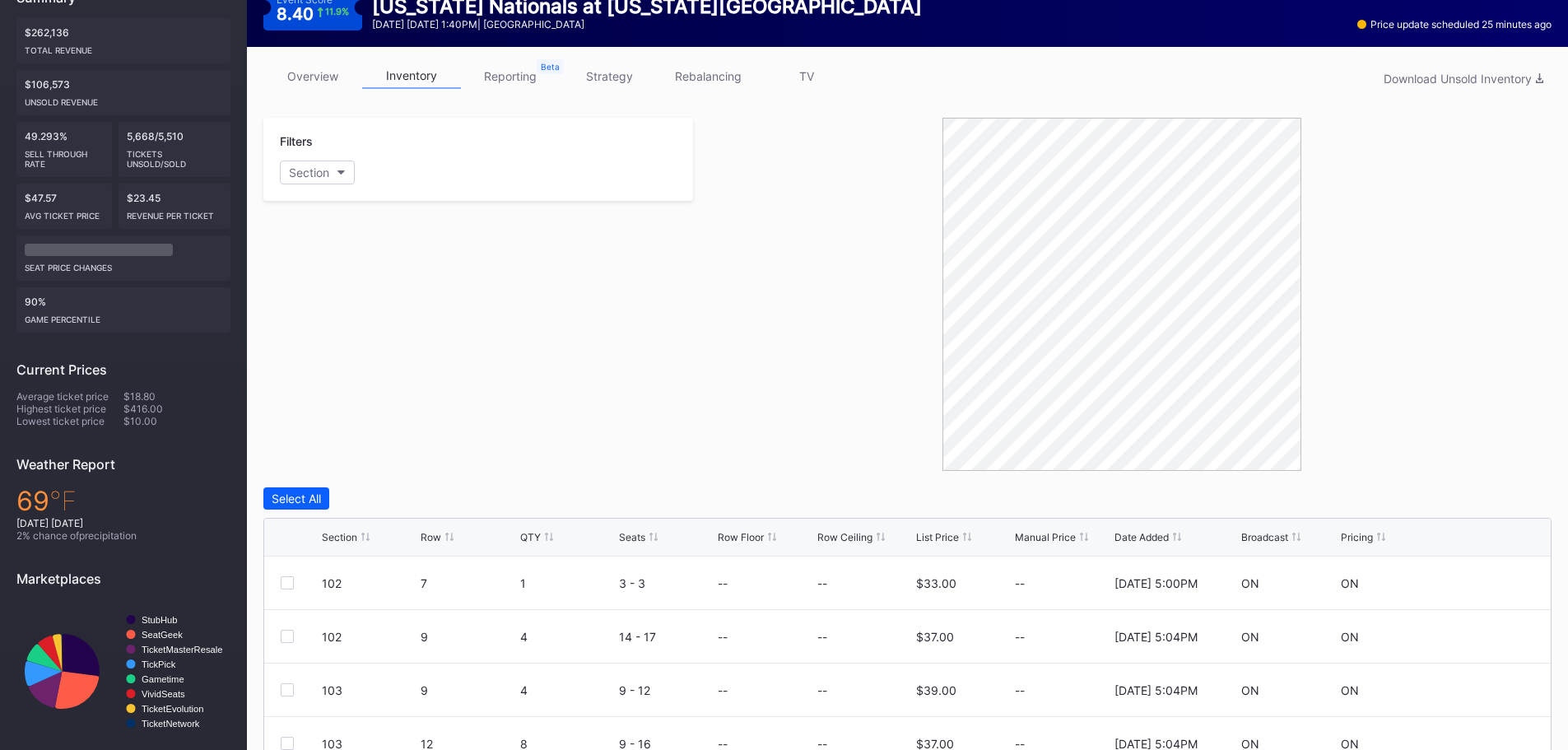
scroll to position [329, 0]
